Goal: Transaction & Acquisition: Obtain resource

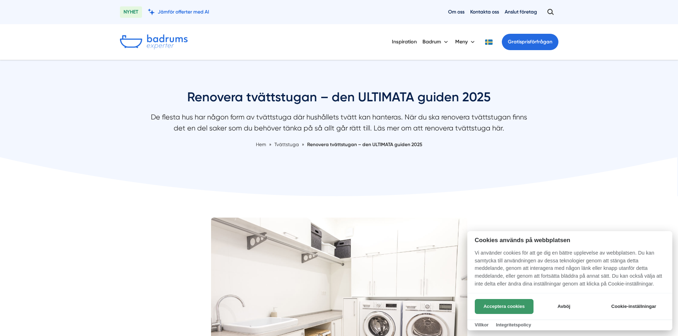
click at [490, 307] on button "Acceptera cookies" at bounding box center [504, 306] width 59 height 15
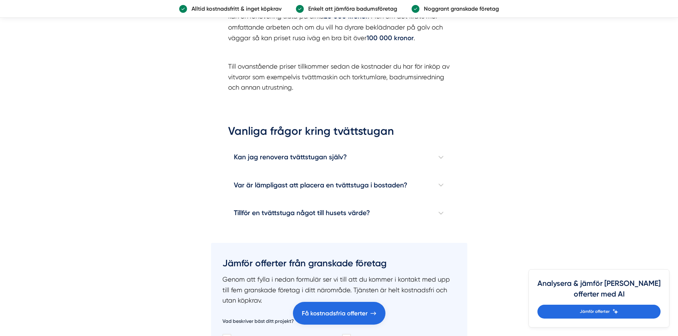
scroll to position [2136, 0]
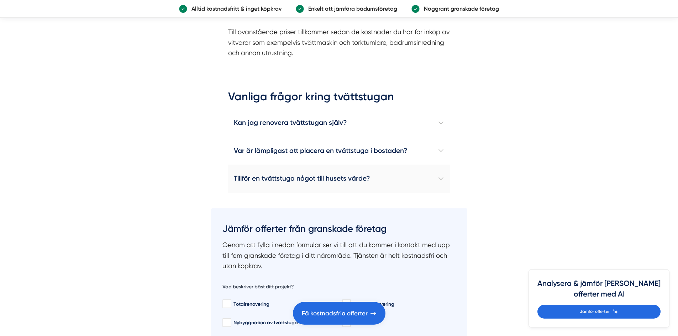
click at [443, 179] on h4 "Tillför en tvättstuga något till husets värde?" at bounding box center [339, 179] width 222 height 28
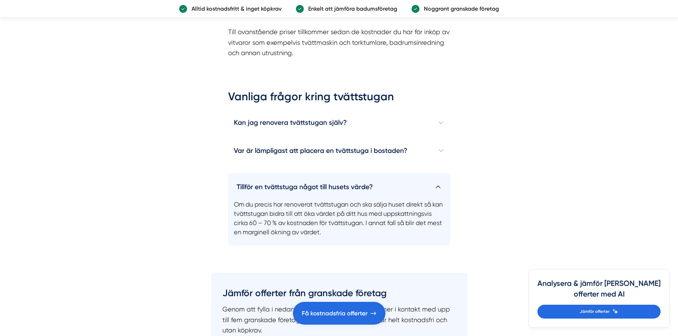
click at [443, 179] on h4 "Tillför en tvättstuga något till husets värde?" at bounding box center [339, 184] width 222 height 22
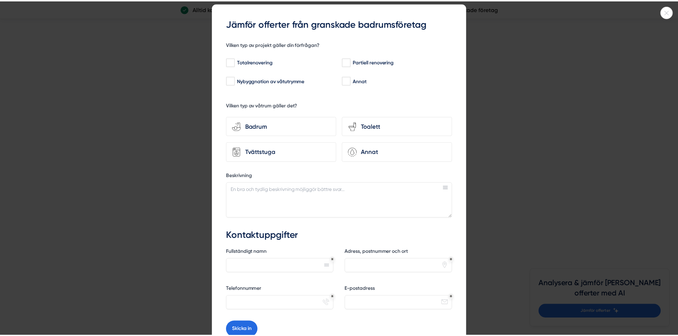
scroll to position [36, 0]
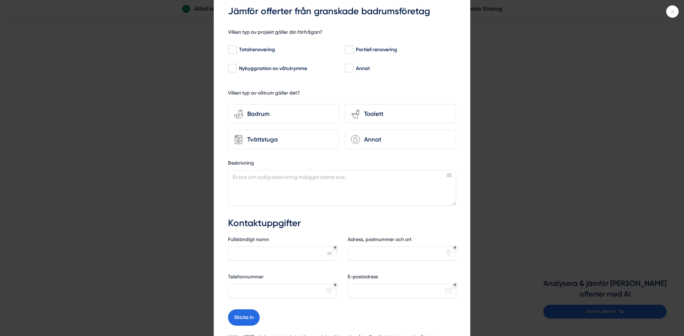
click at [500, 106] on div at bounding box center [342, 168] width 684 height 336
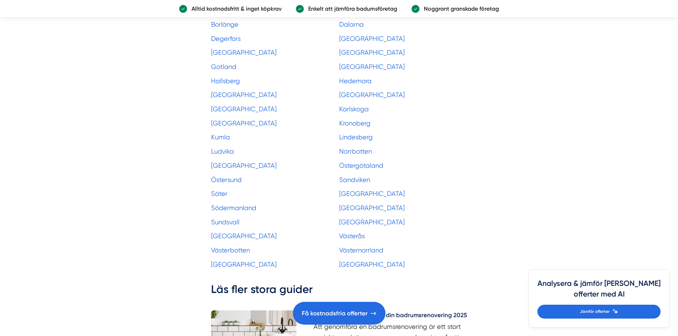
scroll to position [3169, 0]
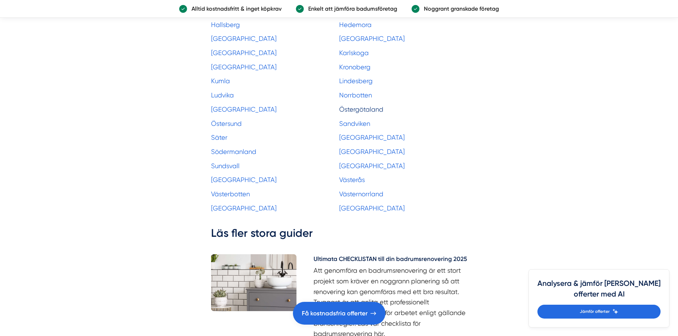
click at [381, 110] on link "Östergötaland" at bounding box center [361, 109] width 44 height 7
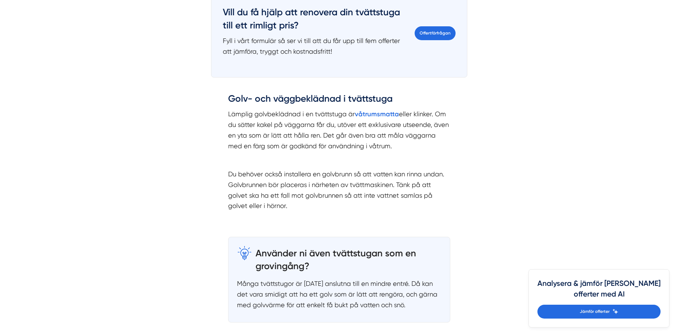
scroll to position [997, 0]
